Goal: Information Seeking & Learning: Learn about a topic

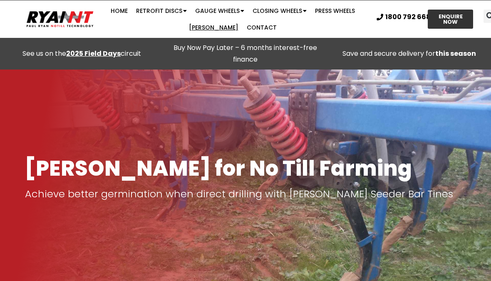
click at [218, 27] on link "[PERSON_NAME]" at bounding box center [214, 27] width 58 height 17
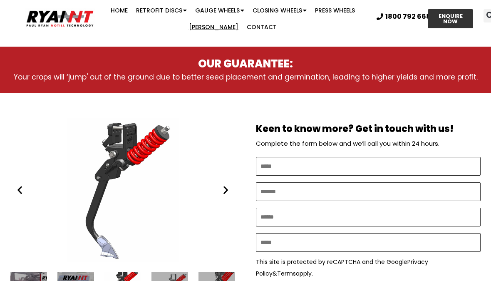
scroll to position [411, 0]
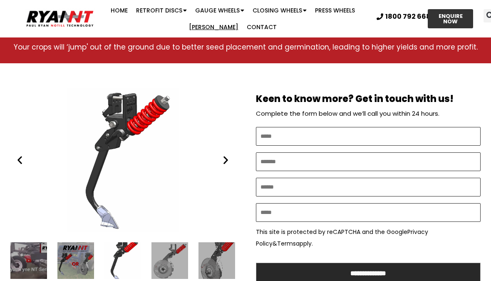
click at [153, 153] on div "The Ryan Tyne Paul Ryan Ryan NT (RFM NT)" at bounding box center [122, 160] width 225 height 144
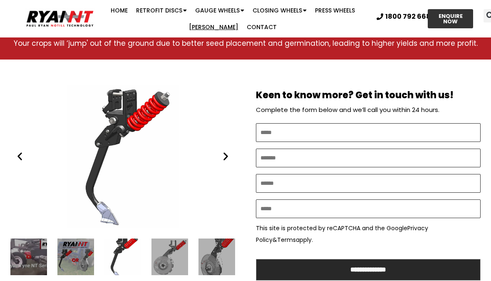
scroll to position [413, 0]
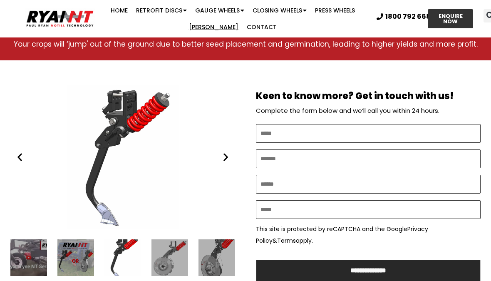
click at [227, 154] on icon "Next slide" at bounding box center [226, 157] width 10 height 10
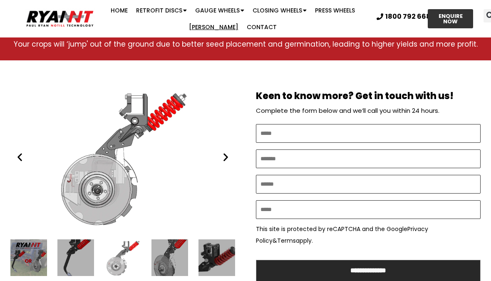
click at [224, 155] on icon "Next slide" at bounding box center [226, 157] width 10 height 10
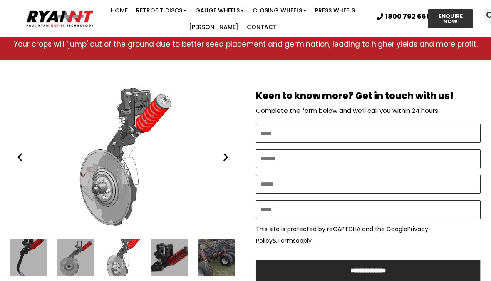
click at [227, 158] on icon "Next slide" at bounding box center [226, 157] width 10 height 10
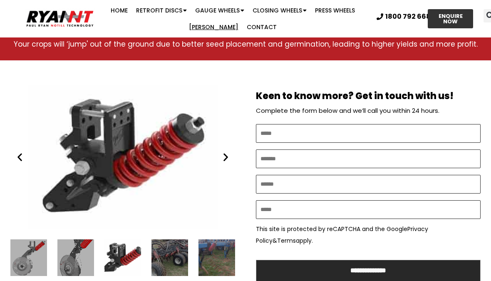
click at [226, 158] on icon "Next slide" at bounding box center [226, 157] width 10 height 10
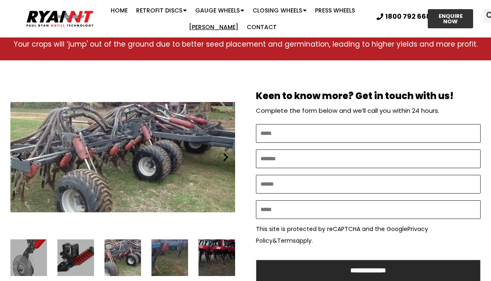
click at [223, 166] on div "Ryan NT (RFM NT) cultivator tine on RFM XT3000" at bounding box center [122, 157] width 225 height 144
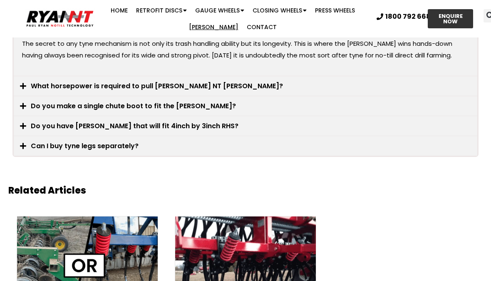
scroll to position [1659, 0]
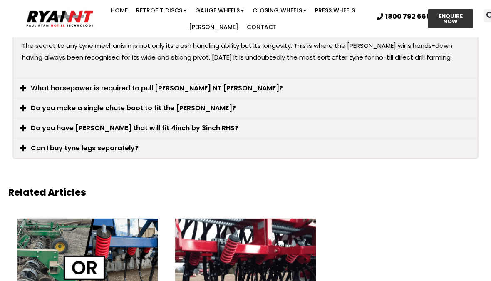
click at [344, 6] on link "Press Wheels" at bounding box center [335, 10] width 48 height 17
click at [339, 5] on link "Press Wheels" at bounding box center [335, 10] width 48 height 17
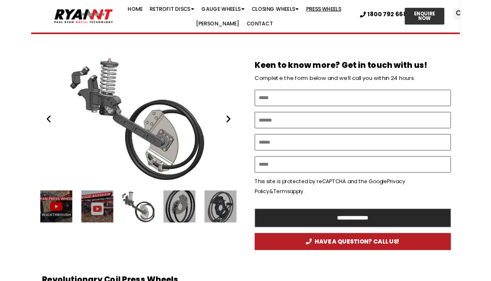
scroll to position [457, 0]
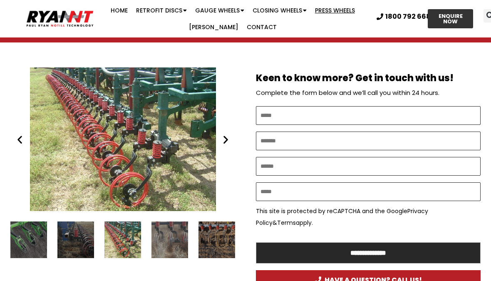
click at [222, 141] on icon "Next slide" at bounding box center [226, 139] width 10 height 10
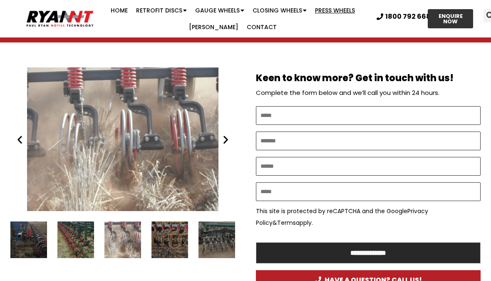
click at [227, 139] on icon "Next slide" at bounding box center [226, 139] width 10 height 10
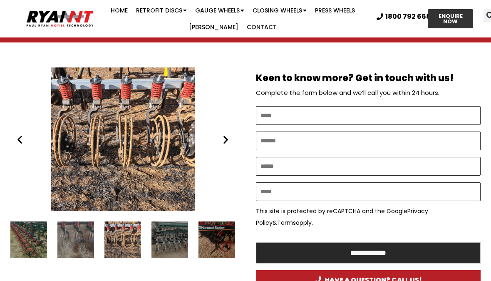
click at [226, 139] on icon "Next slide" at bounding box center [226, 139] width 10 height 10
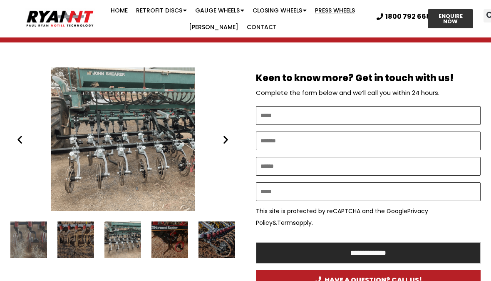
click at [223, 142] on icon "Next slide" at bounding box center [226, 139] width 10 height 10
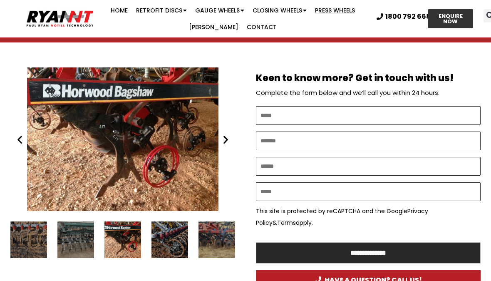
click at [229, 142] on icon "Next slide" at bounding box center [226, 139] width 10 height 10
